Goal: Task Accomplishment & Management: Complete application form

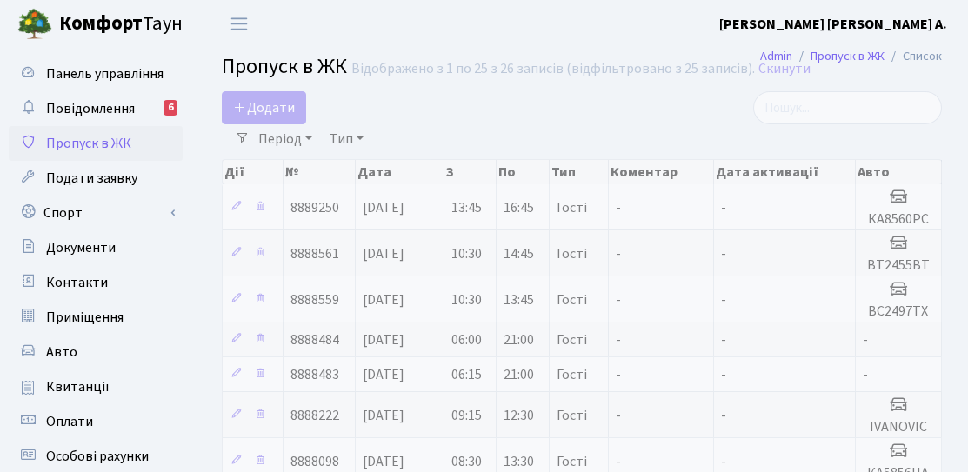
select select "25"
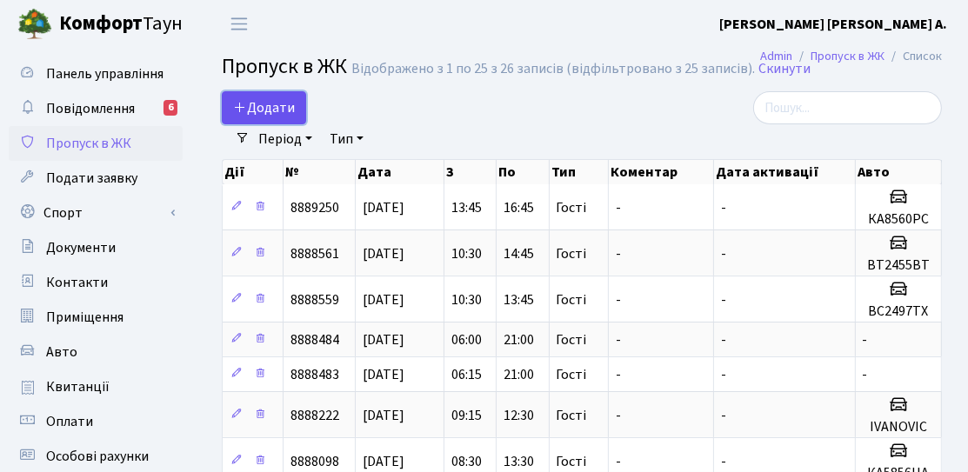
click at [254, 101] on span "Додати" at bounding box center [264, 107] width 62 height 19
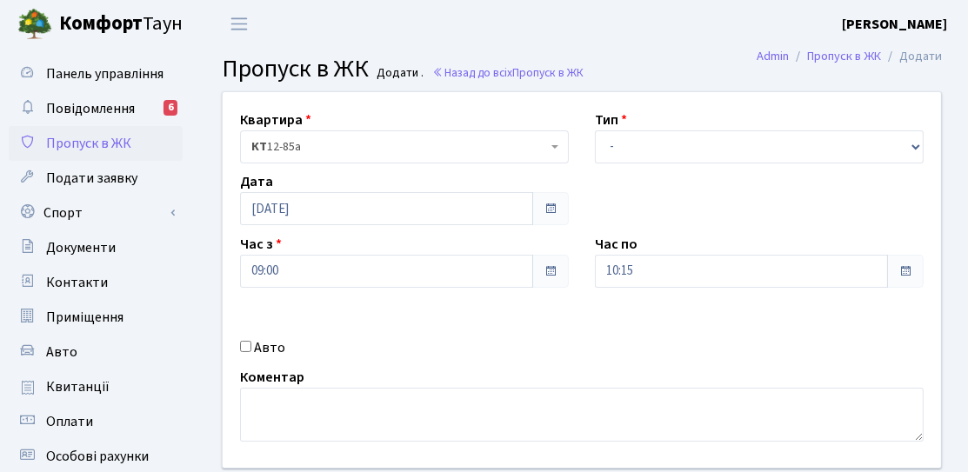
click at [281, 335] on div "Квартира <b>КТ</b>&nbsp;&nbsp;&nbsp;&nbsp;12-85а КТ 12-85а Тип - Доставка Таксі…" at bounding box center [582, 280] width 744 height 376
click at [277, 347] on label "Авто" at bounding box center [269, 347] width 31 height 21
click at [251, 347] on input "Авто" at bounding box center [245, 346] width 11 height 11
checkbox input "true"
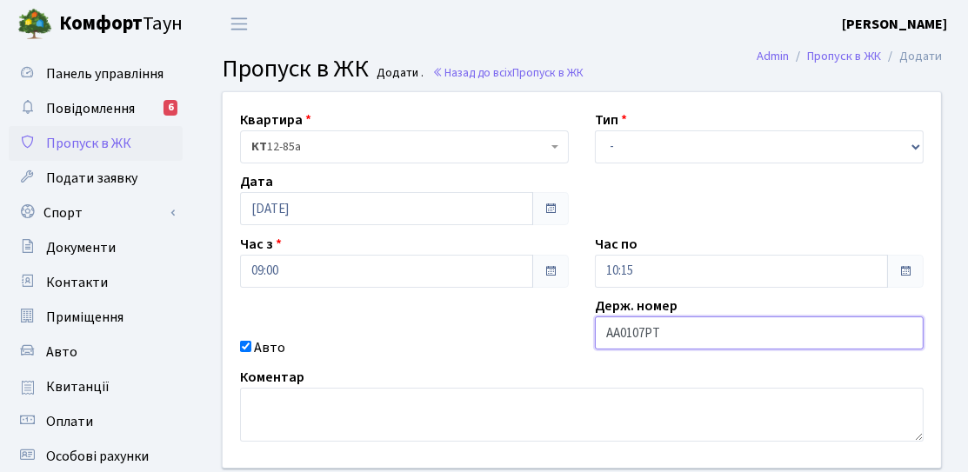
type input "АА0107РТ"
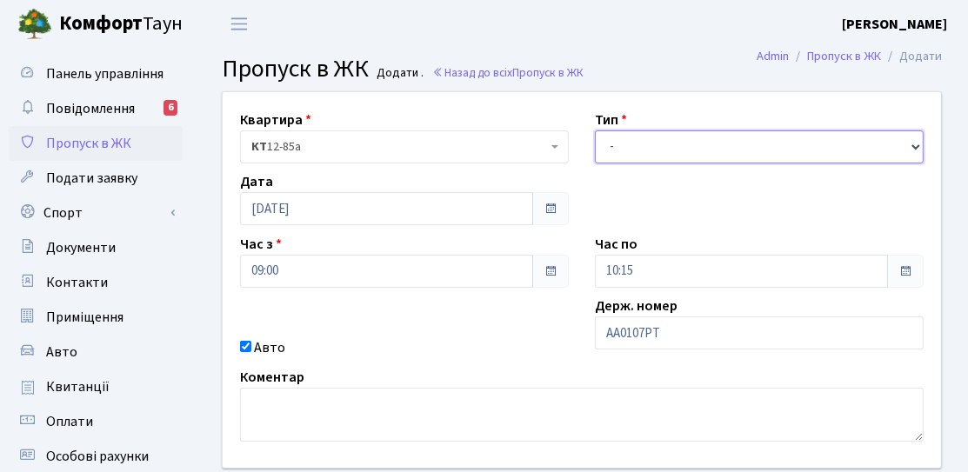
drag, startPoint x: 730, startPoint y: 152, endPoint x: 726, endPoint y: 160, distance: 9.0
click at [730, 151] on select "- Доставка Таксі Гості Сервіс" at bounding box center [759, 146] width 329 height 33
select select "3"
click at [595, 130] on select "- Доставка Таксі Гості Сервіс" at bounding box center [759, 146] width 329 height 33
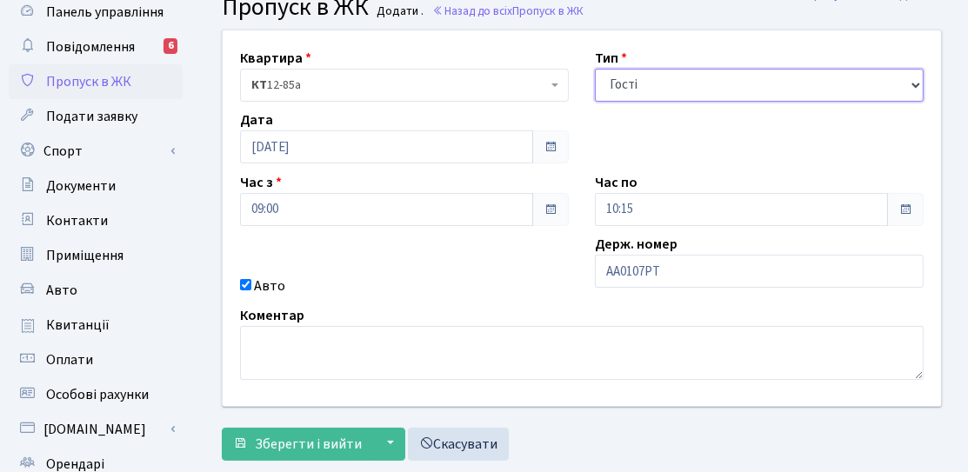
scroll to position [87, 0]
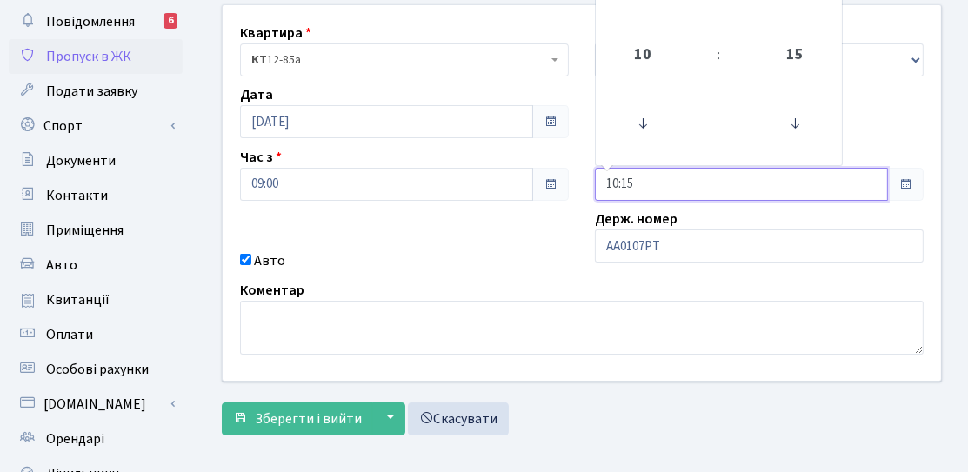
click at [643, 184] on input "10:15" at bounding box center [741, 184] width 293 height 33
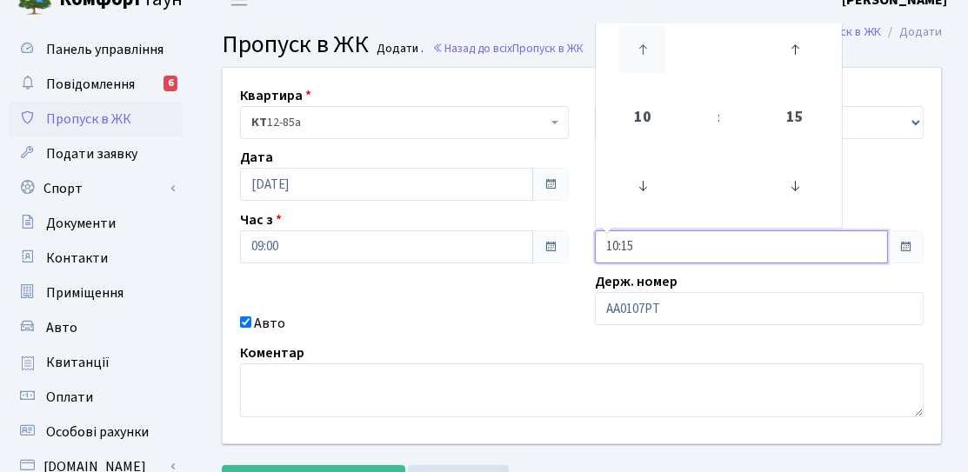
scroll to position [0, 0]
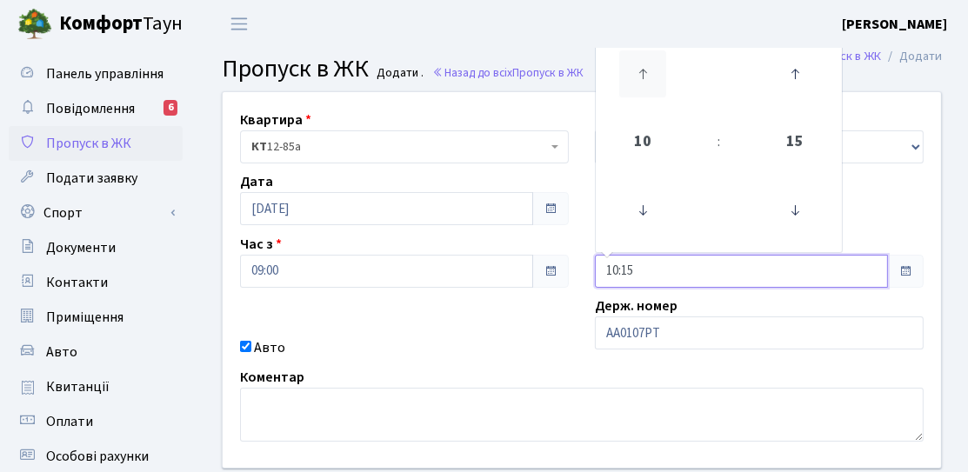
click at [643, 88] on icon at bounding box center [642, 73] width 47 height 47
type input "13:15"
click at [512, 311] on div "Квартира <b>КТ</b>&nbsp;&nbsp;&nbsp;&nbsp;12-85а КТ 12-85а Тип - Доставка Таксі…" at bounding box center [582, 280] width 744 height 376
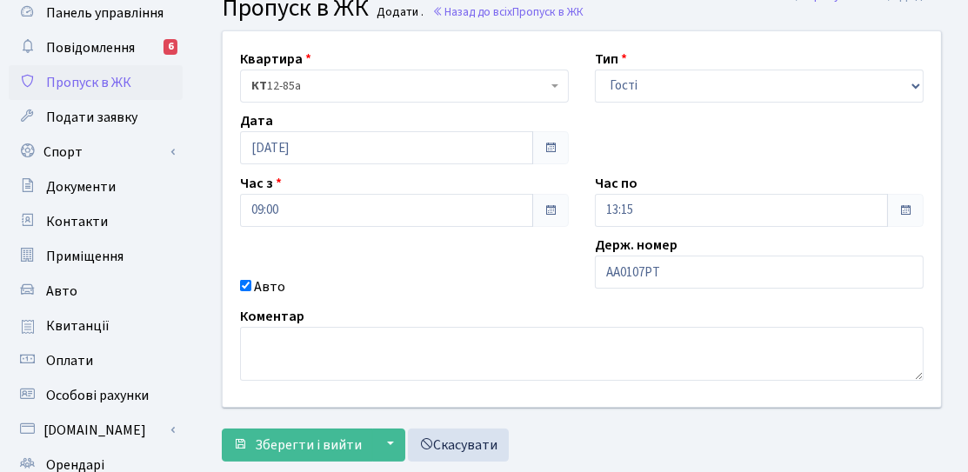
scroll to position [87, 0]
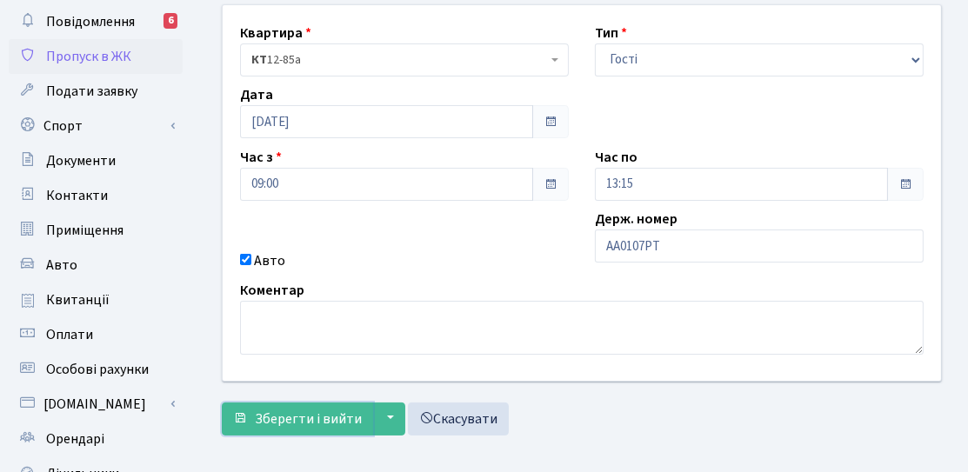
click at [302, 417] on span "Зберегти і вийти" at bounding box center [308, 419] width 107 height 19
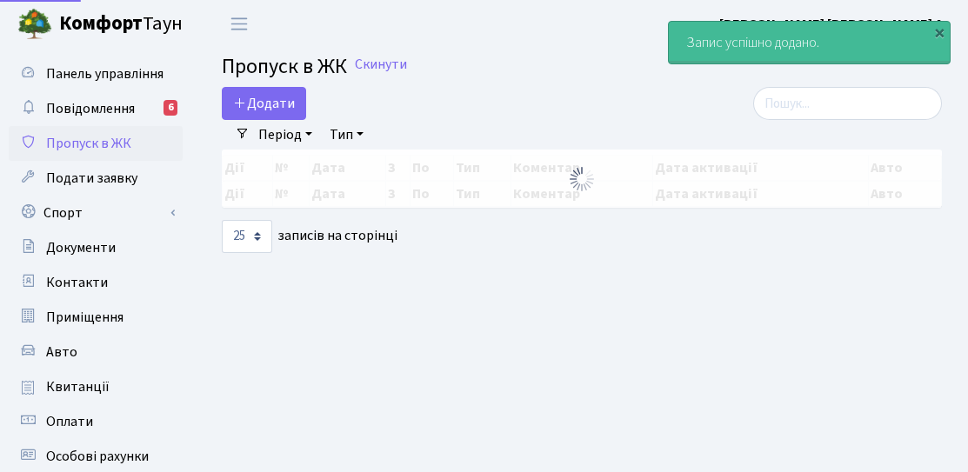
select select "25"
